Goal: Information Seeking & Learning: Check status

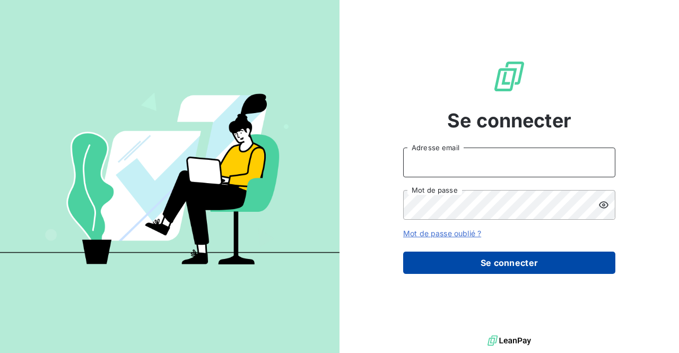
type input "[PERSON_NAME][EMAIL_ADDRESS][DOMAIN_NAME]"
click at [485, 260] on button "Se connecter" at bounding box center [509, 262] width 212 height 22
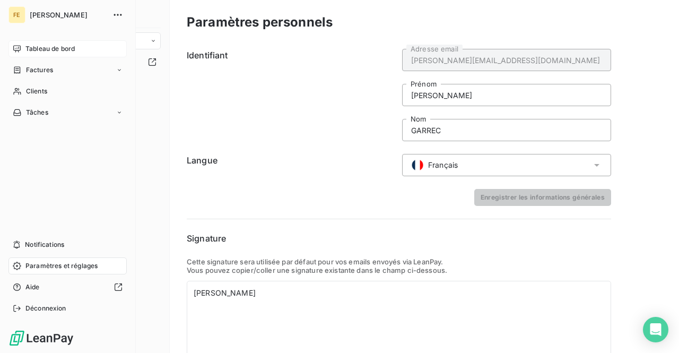
click at [25, 47] on span "Tableau de bord" at bounding box center [49, 49] width 49 height 10
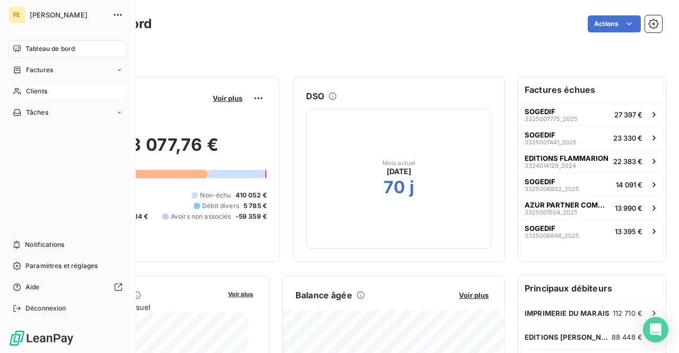
click at [31, 88] on span "Clients" at bounding box center [36, 91] width 21 height 10
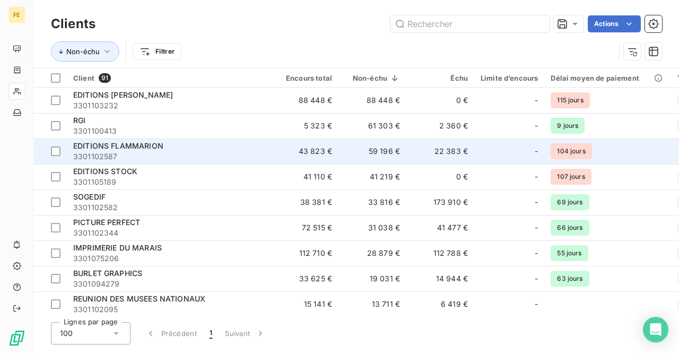
click at [124, 141] on span "EDITIONS FLAMMARION" at bounding box center [118, 145] width 90 height 9
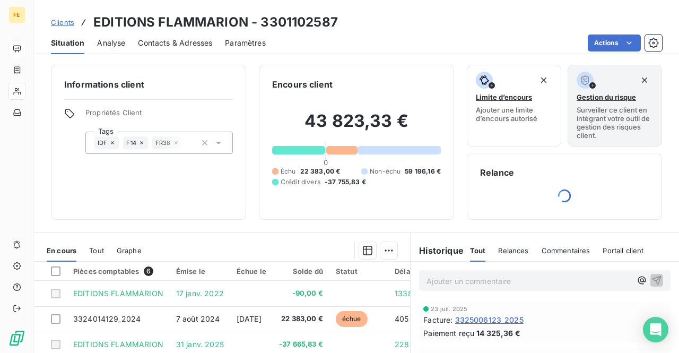
click at [115, 43] on span "Analyse" at bounding box center [111, 43] width 28 height 11
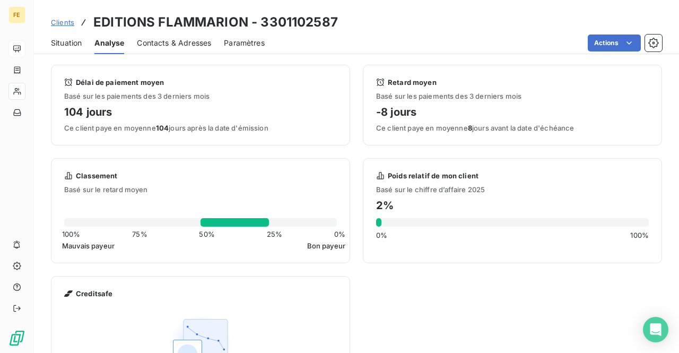
click at [236, 39] on span "Paramètres" at bounding box center [244, 43] width 41 height 11
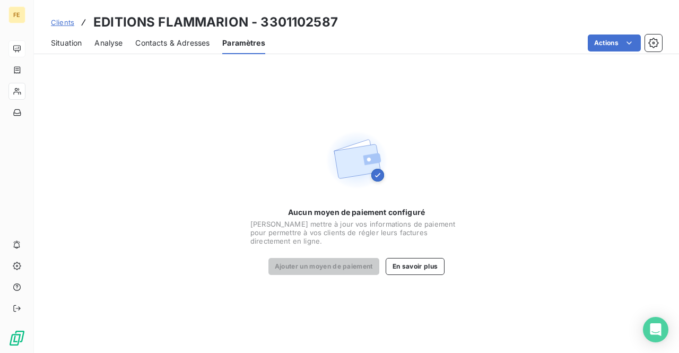
click at [57, 42] on span "Situation" at bounding box center [66, 43] width 31 height 11
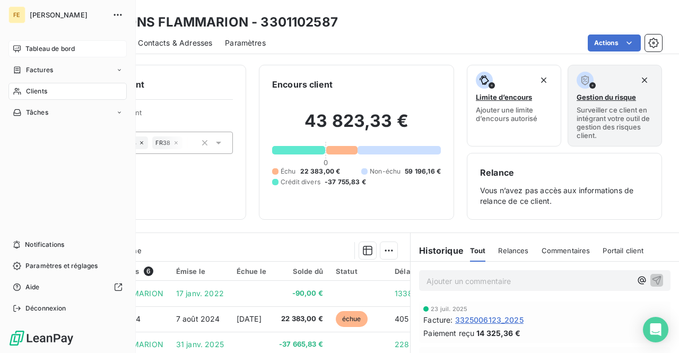
click at [58, 51] on span "Tableau de bord" at bounding box center [49, 49] width 49 height 10
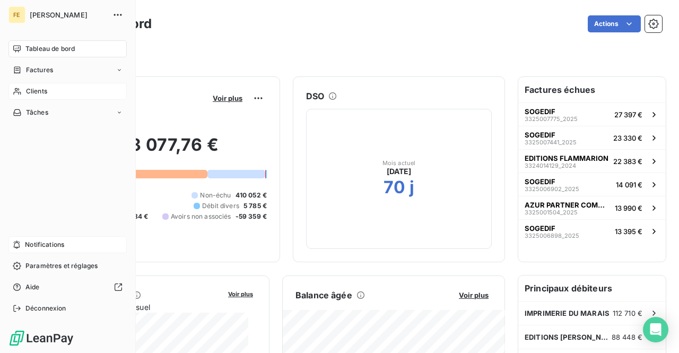
click at [18, 242] on icon at bounding box center [17, 245] width 6 height 8
click at [37, 48] on span "Tableau de bord" at bounding box center [49, 49] width 49 height 10
click at [24, 49] on div "Tableau de bord" at bounding box center [67, 48] width 118 height 17
click at [37, 92] on span "Clients" at bounding box center [36, 91] width 21 height 10
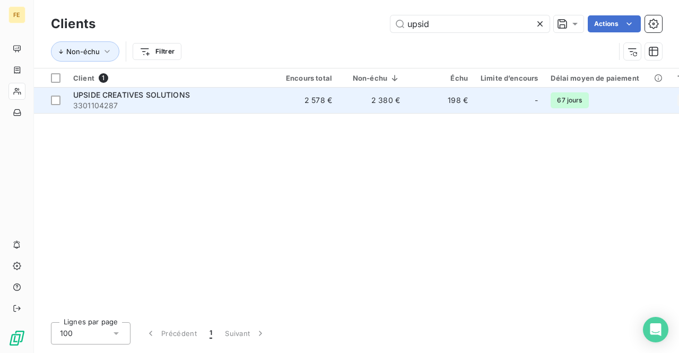
type input "upsid"
click at [101, 96] on span "UPSIDE CREATIVES SOLUTIONS" at bounding box center [131, 94] width 117 height 9
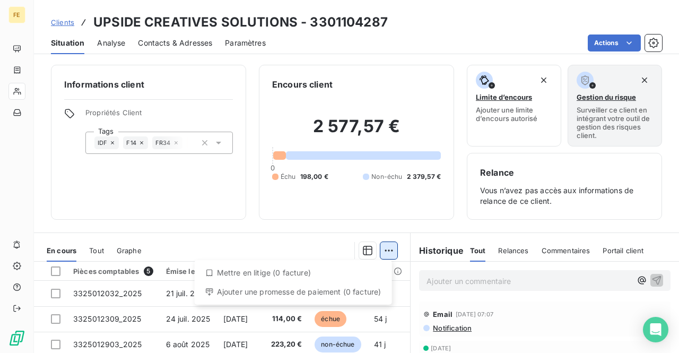
click at [386, 249] on html "FE Clients UPSIDE CREATIVES SOLUTIONS - 3301104287 Situation Analyse Contacts &…" at bounding box center [339, 176] width 679 height 353
click at [252, 42] on html "FE Clients UPSIDE CREATIVES SOLUTIONS - 3301104287 Situation Analyse Contacts &…" at bounding box center [339, 176] width 679 height 353
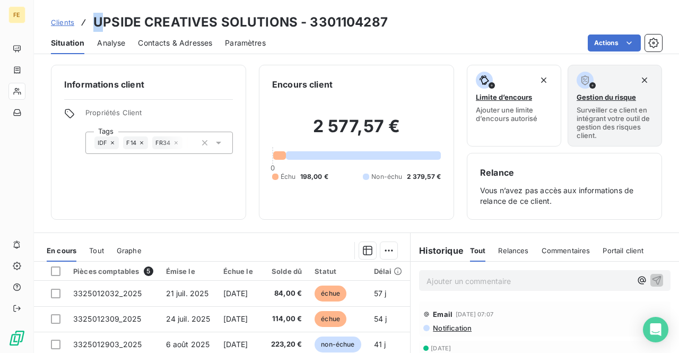
click at [98, 21] on h3 "UPSIDE CREATIVES SOLUTIONS - 3301104287" at bounding box center [240, 22] width 294 height 19
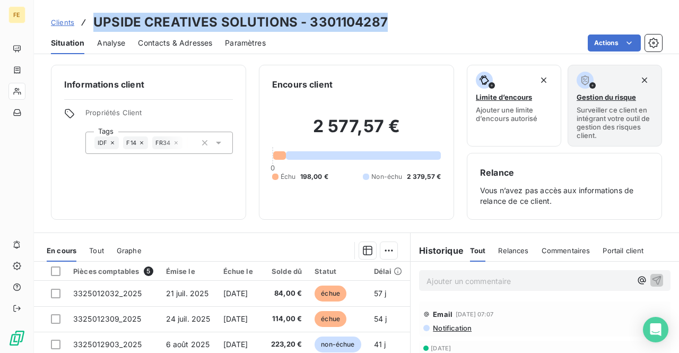
drag, startPoint x: 382, startPoint y: 23, endPoint x: 82, endPoint y: -46, distance: 307.6
click at [82, 0] on html "FE Clients UPSIDE CREATIVES SOLUTIONS - 3301104287 Situation Analyse Contacts &…" at bounding box center [339, 176] width 679 height 353
copy h3 "UPSIDE CREATIVES SOLUTIONS - 3301104287"
